Goal: Information Seeking & Learning: Learn about a topic

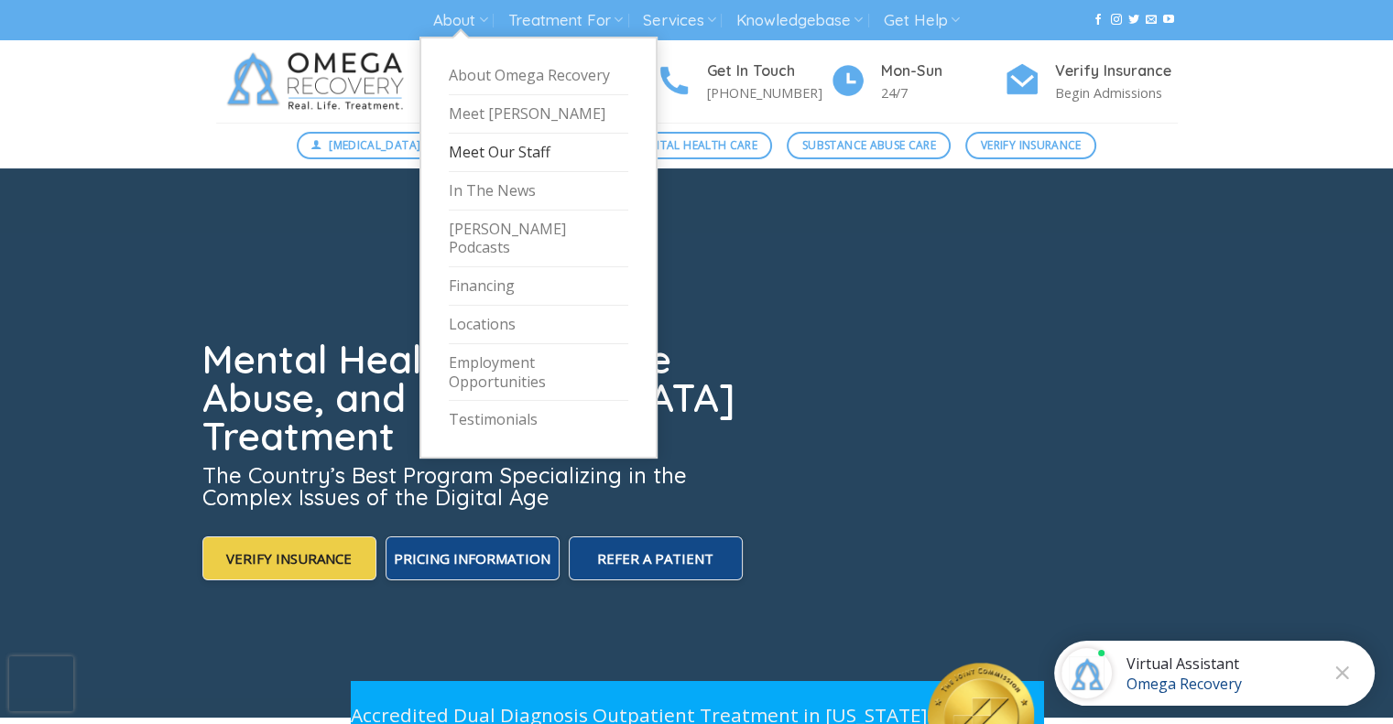
click at [475, 143] on link "Meet Our Staff" at bounding box center [538, 153] width 179 height 38
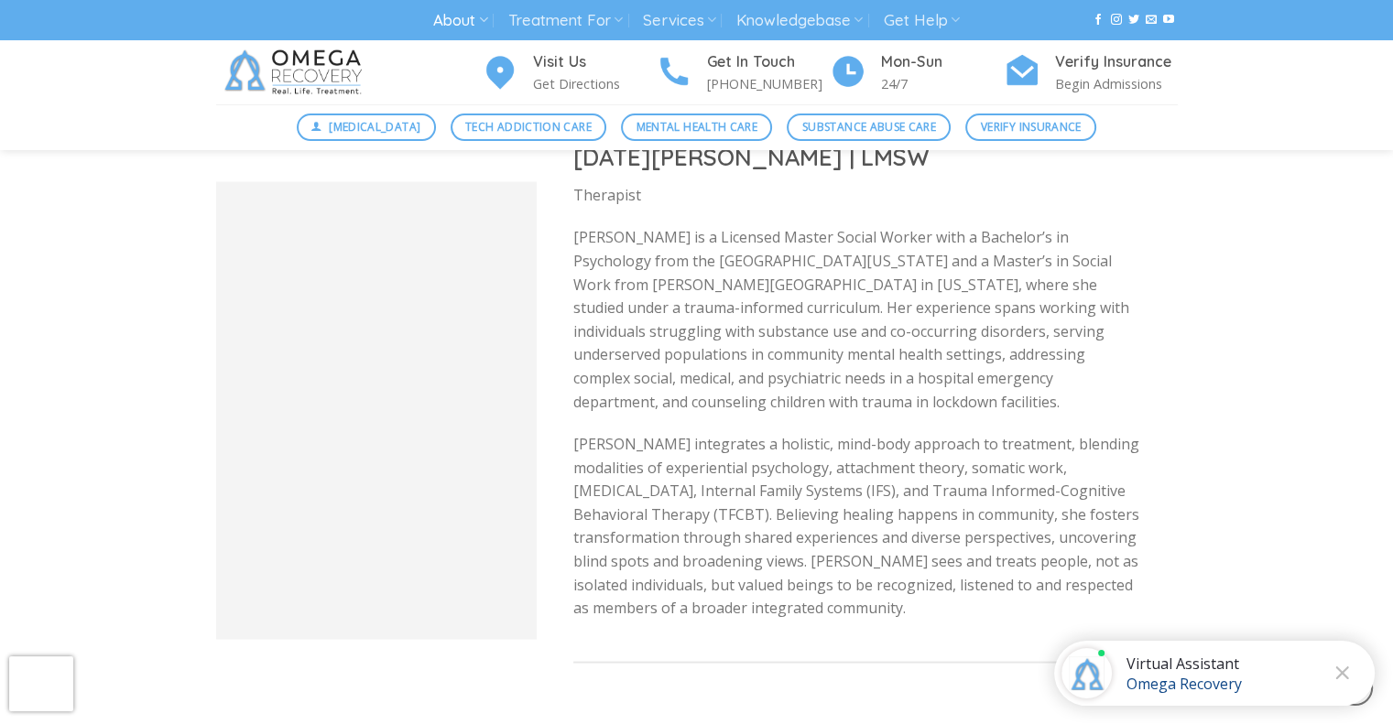
scroll to position [3113, 0]
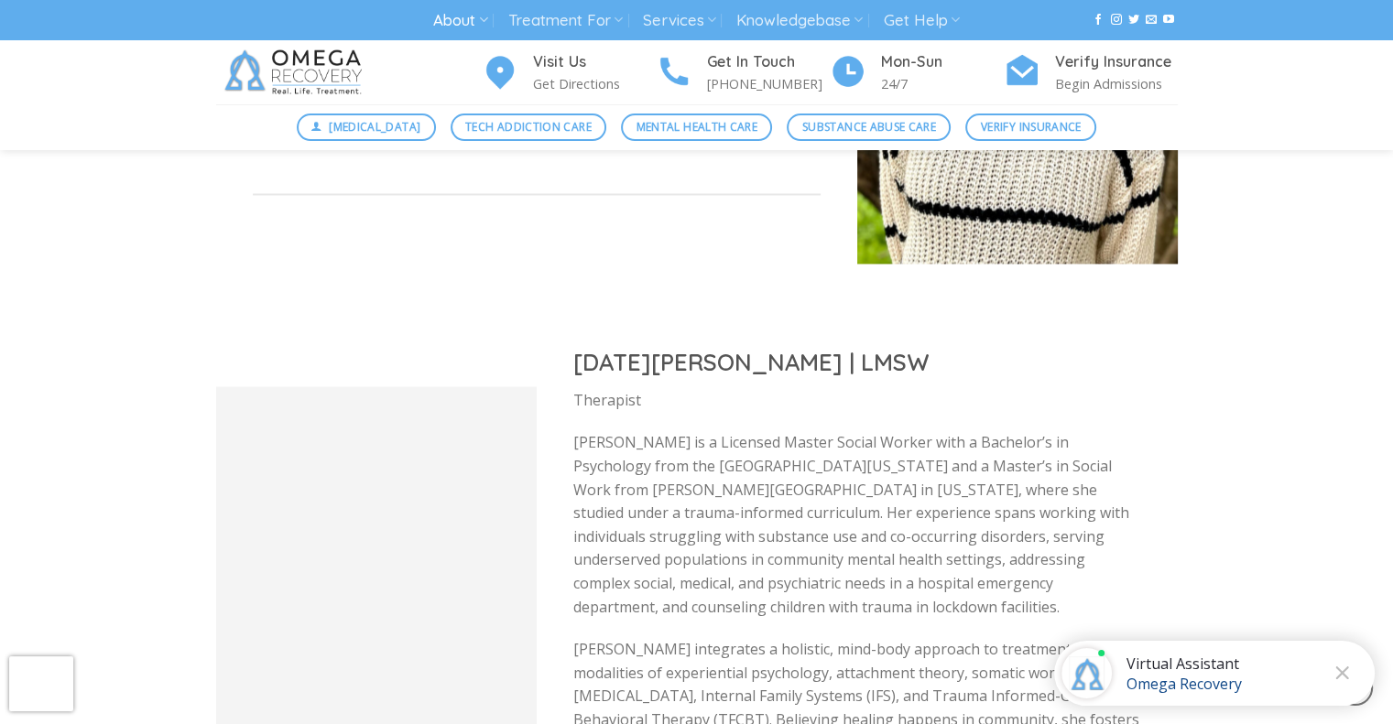
click at [693, 359] on h2 "[DATE][PERSON_NAME] | LMSW" at bounding box center [857, 361] width 568 height 30
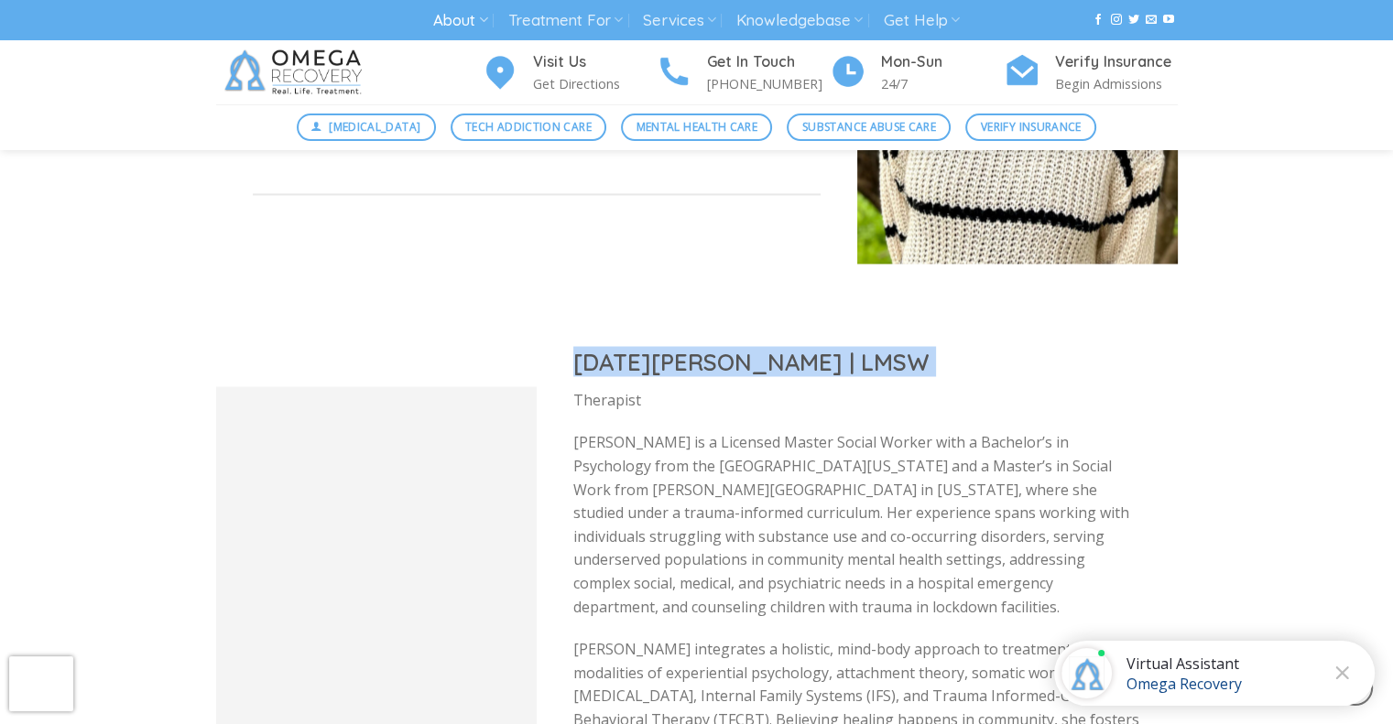
click at [693, 359] on h2 "[DATE][PERSON_NAME] | LMSW" at bounding box center [857, 361] width 568 height 30
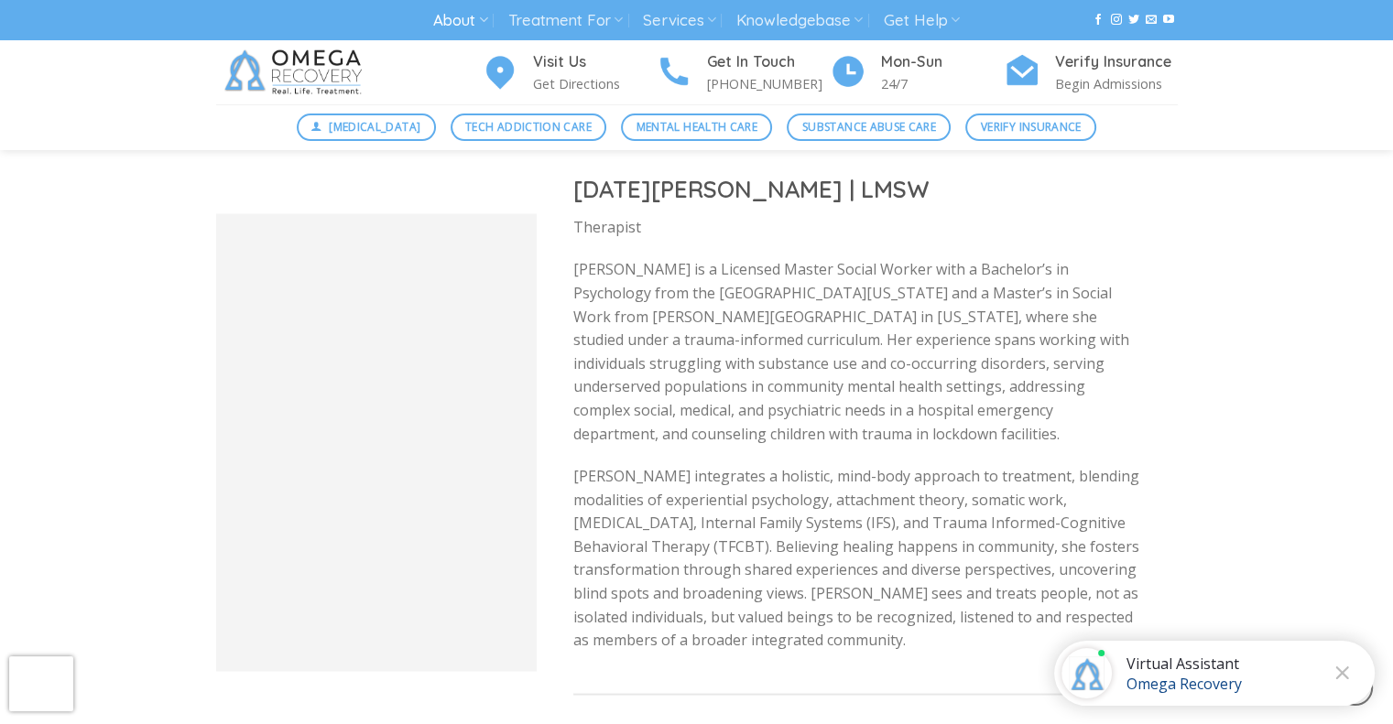
click at [663, 511] on p "[PERSON_NAME] integrates a holistic, mind-body approach to treatment, blending …" at bounding box center [857, 558] width 568 height 188
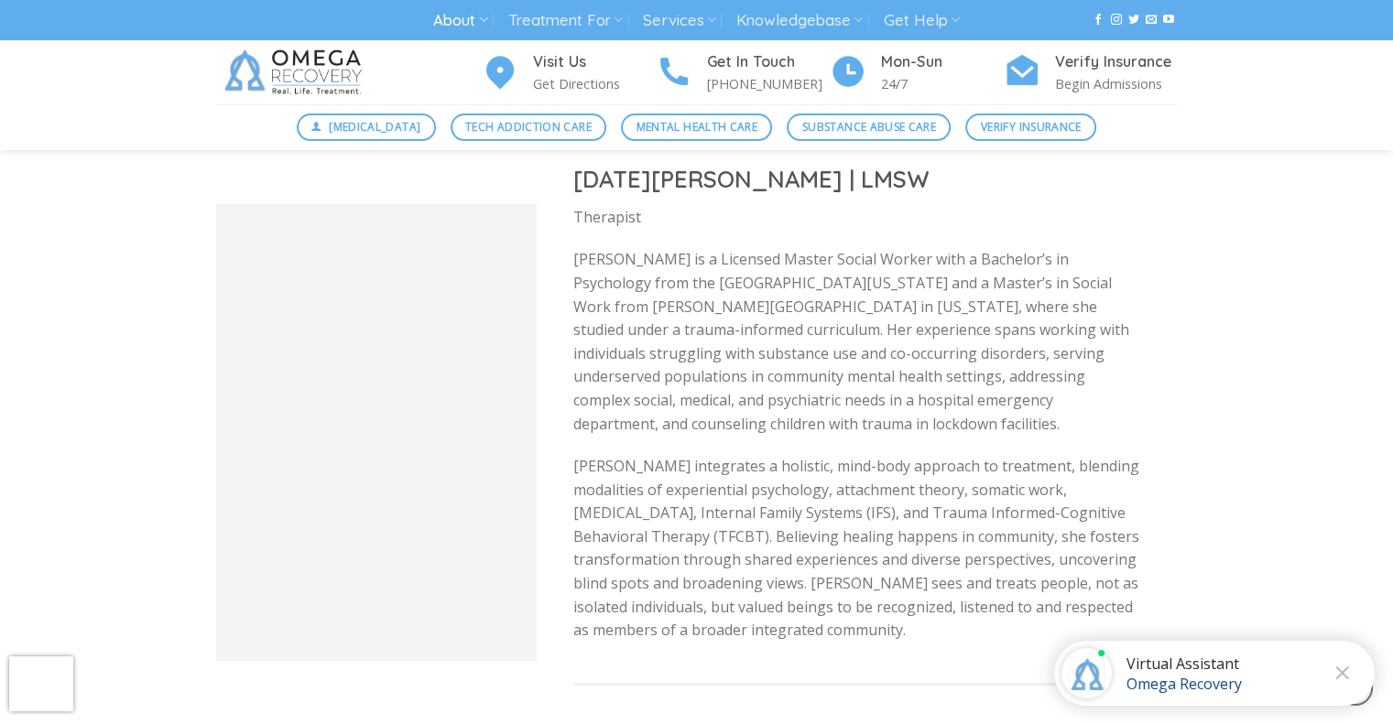
click at [755, 374] on p "[PERSON_NAME] is a Licensed Master Social Worker with a Bachelor’s in Psycholog…" at bounding box center [857, 341] width 568 height 188
click at [784, 594] on p "[PERSON_NAME] integrates a holistic, mind-body approach to treatment, blending …" at bounding box center [857, 548] width 568 height 188
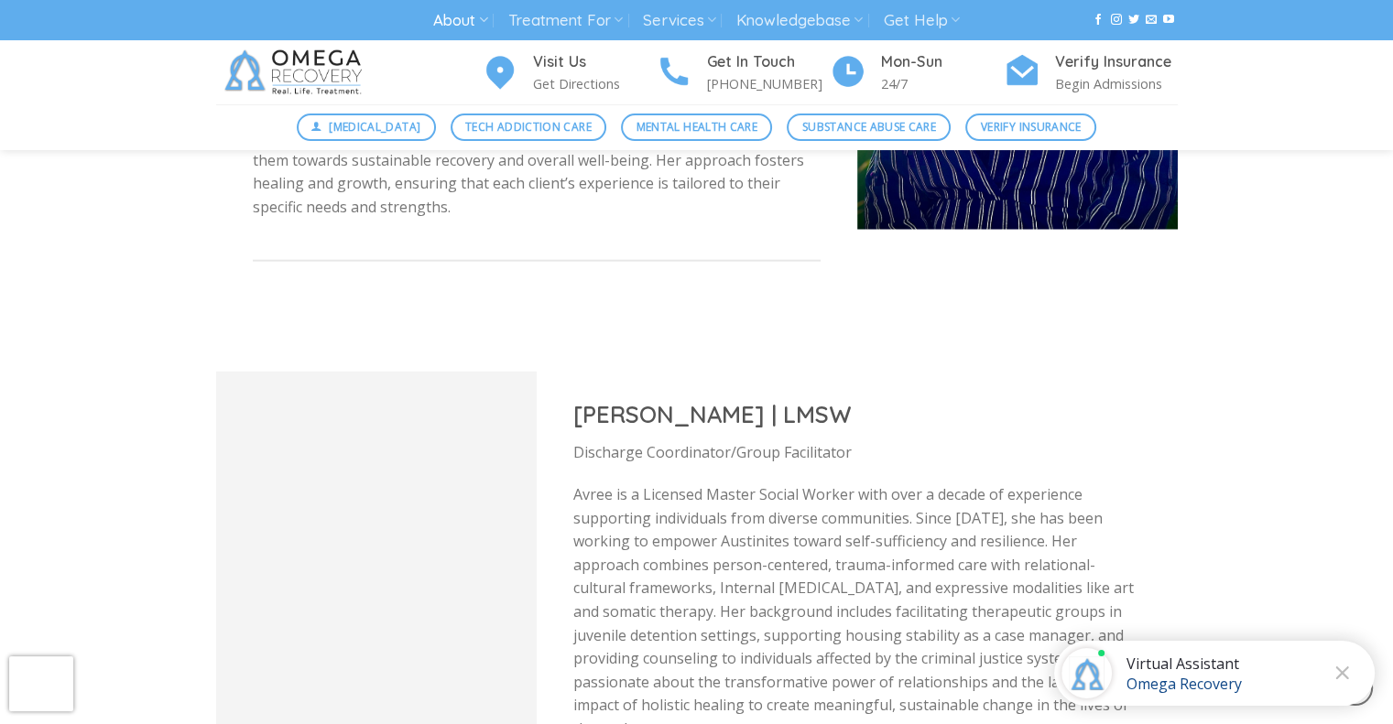
scroll to position [4394, 0]
click at [731, 400] on h2 "[PERSON_NAME] | LMSW" at bounding box center [857, 415] width 568 height 30
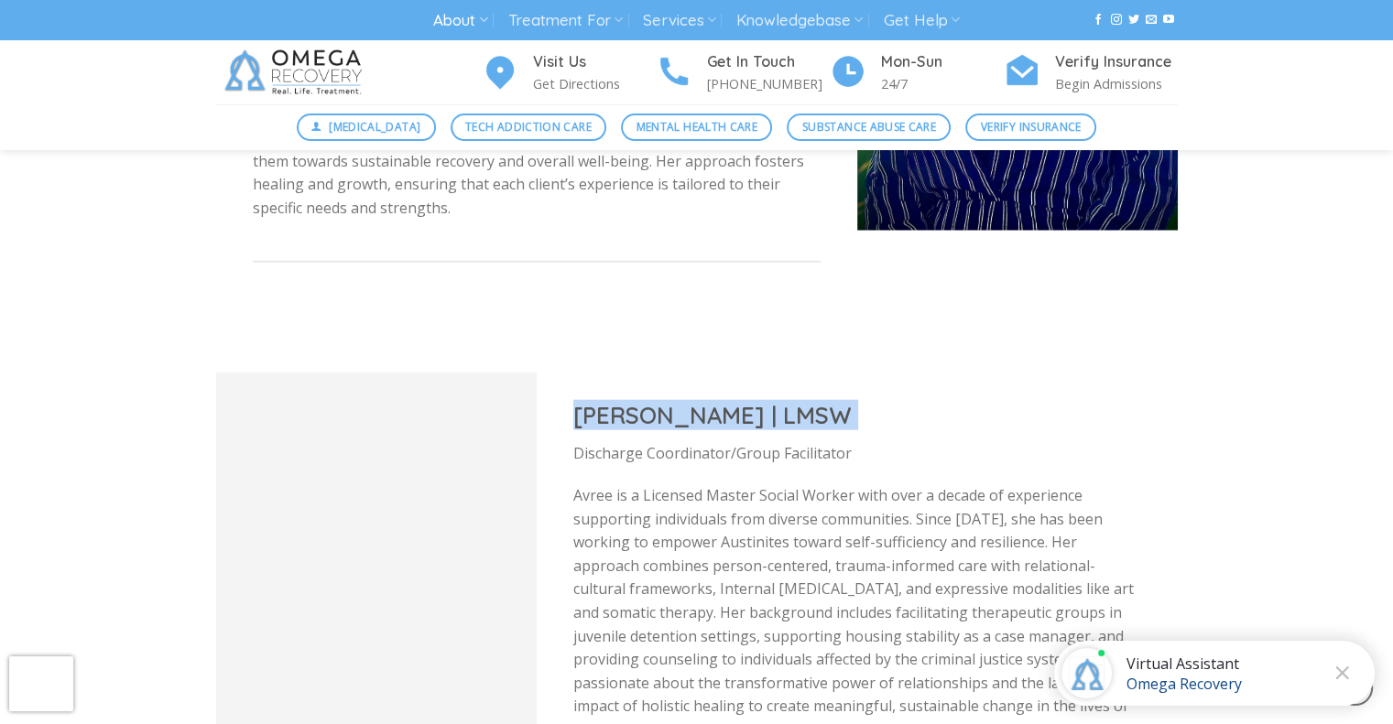
click at [731, 400] on h2 "[PERSON_NAME] | LMSW" at bounding box center [857, 415] width 568 height 30
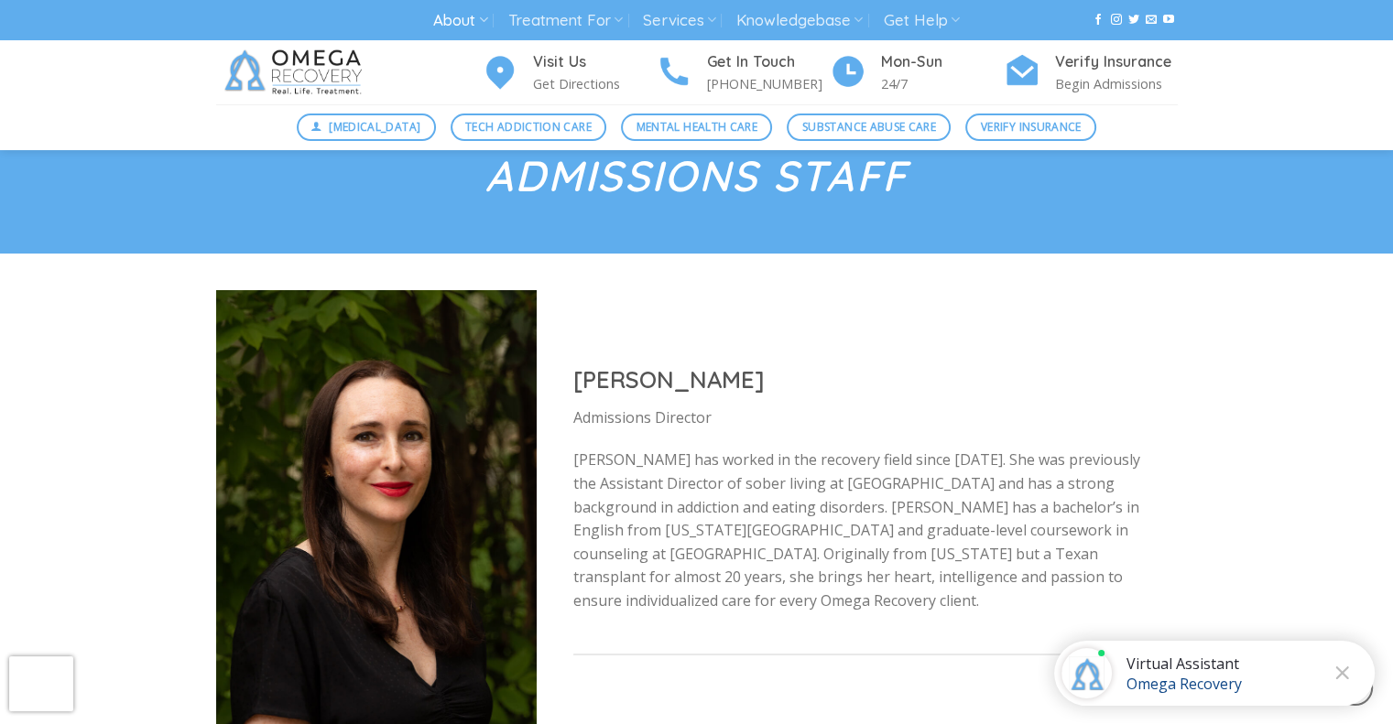
click at [708, 373] on div "[PERSON_NAME] Admissions Director [PERSON_NAME] has worked in the recovery fiel…" at bounding box center [856, 519] width 641 height 383
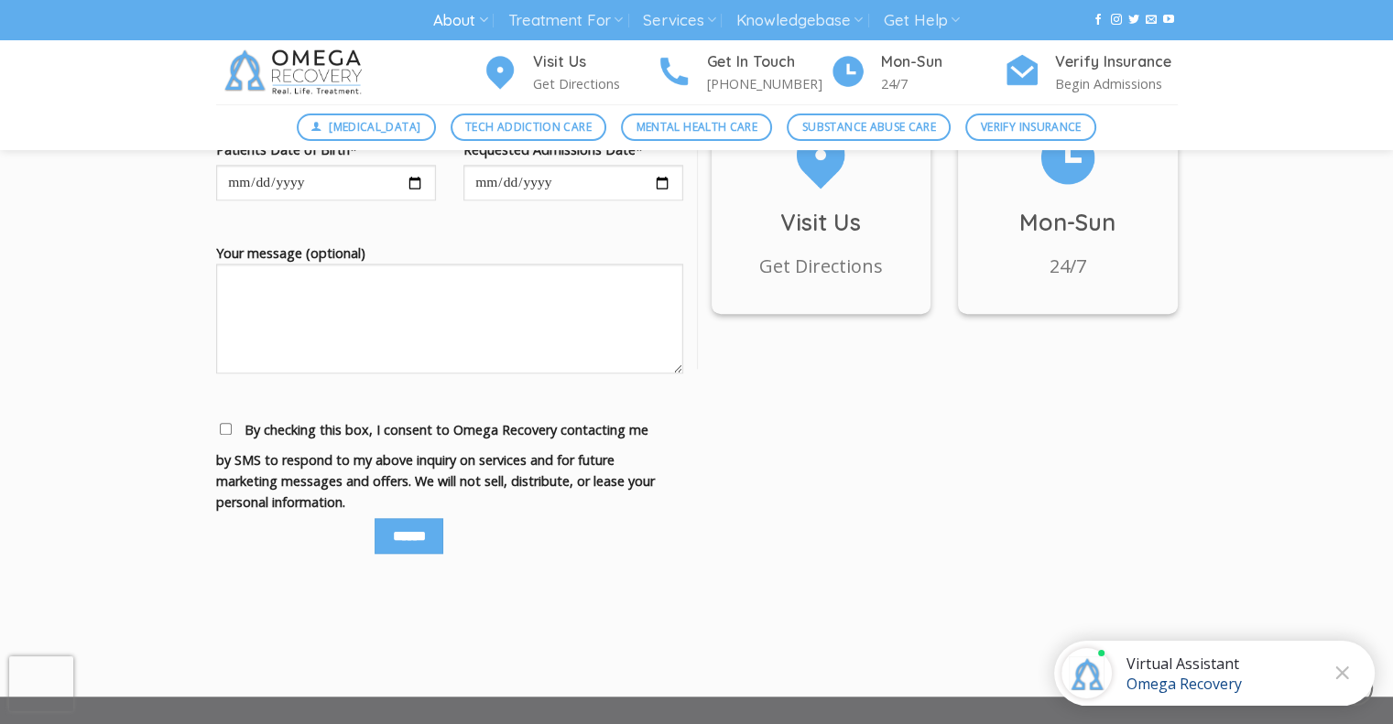
scroll to position [8606, 0]
